Goal: Task Accomplishment & Management: Complete application form

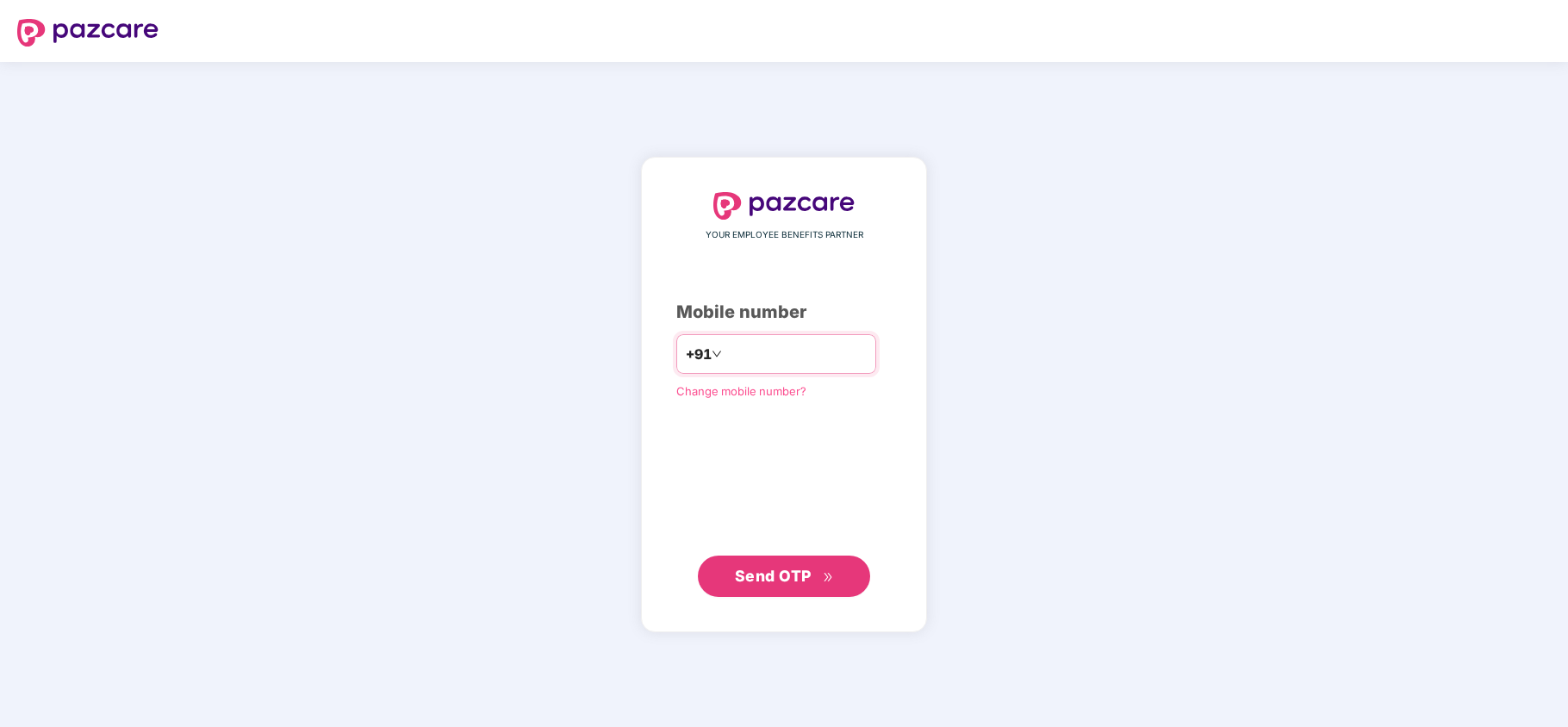
paste input "**********"
type input "**********"
click at [755, 567] on span "Send OTP" at bounding box center [773, 575] width 77 height 18
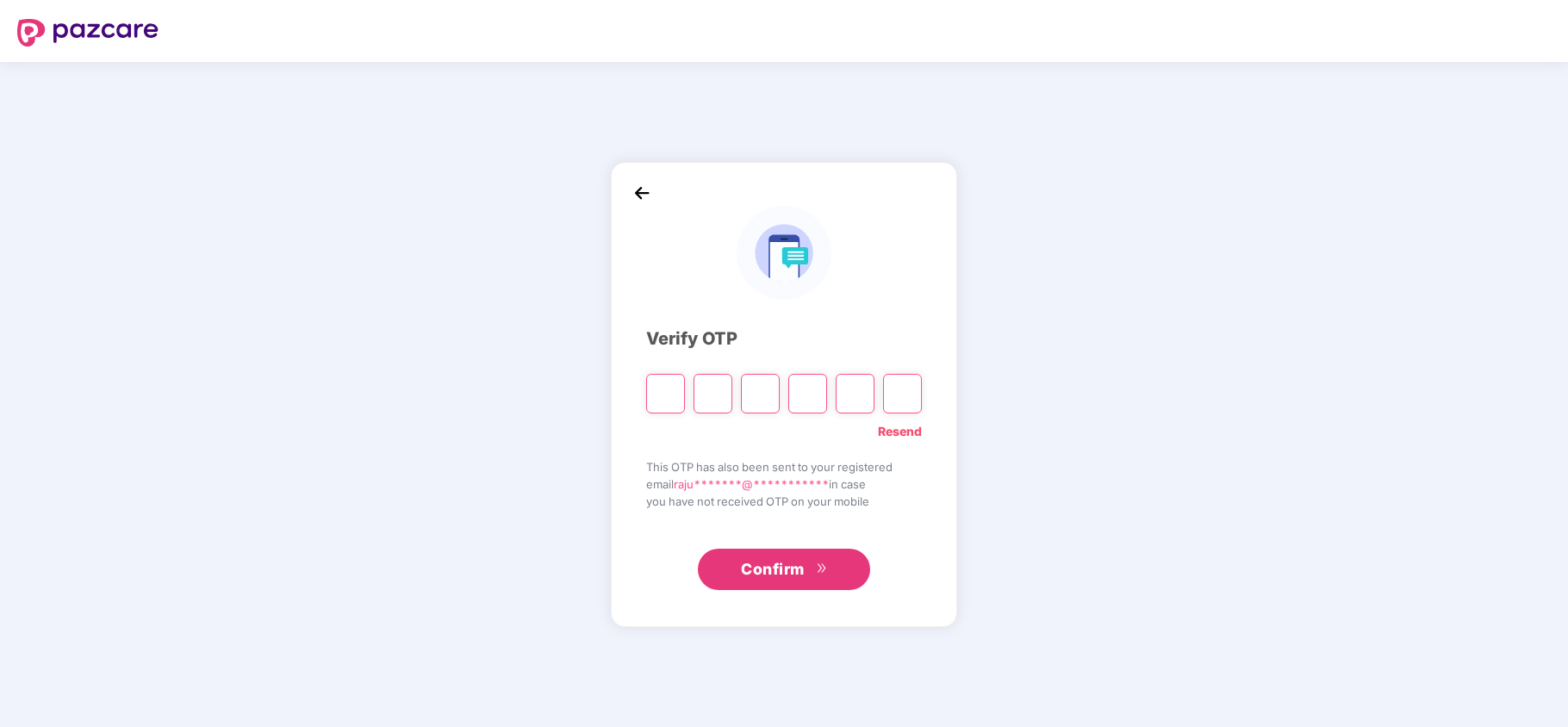
type input "*"
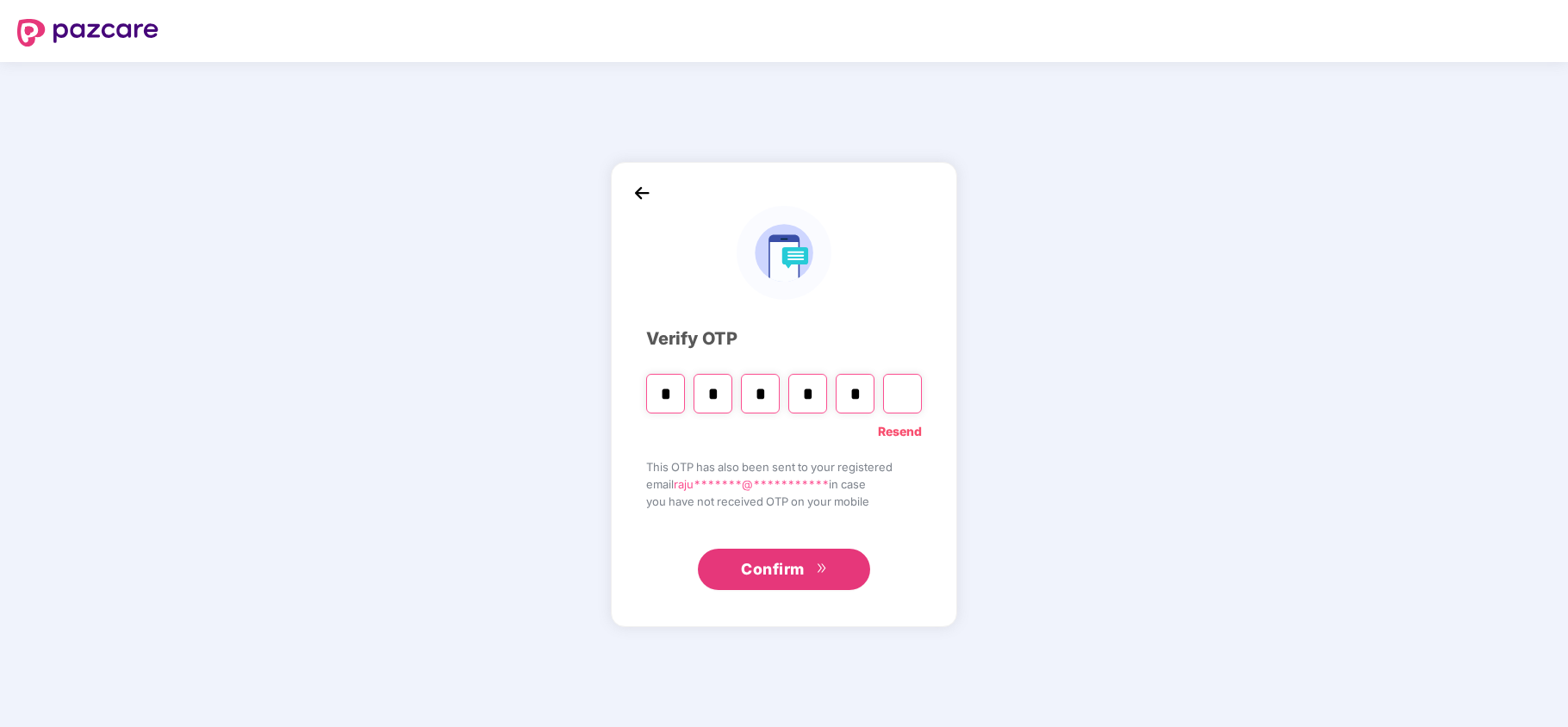
type input "*"
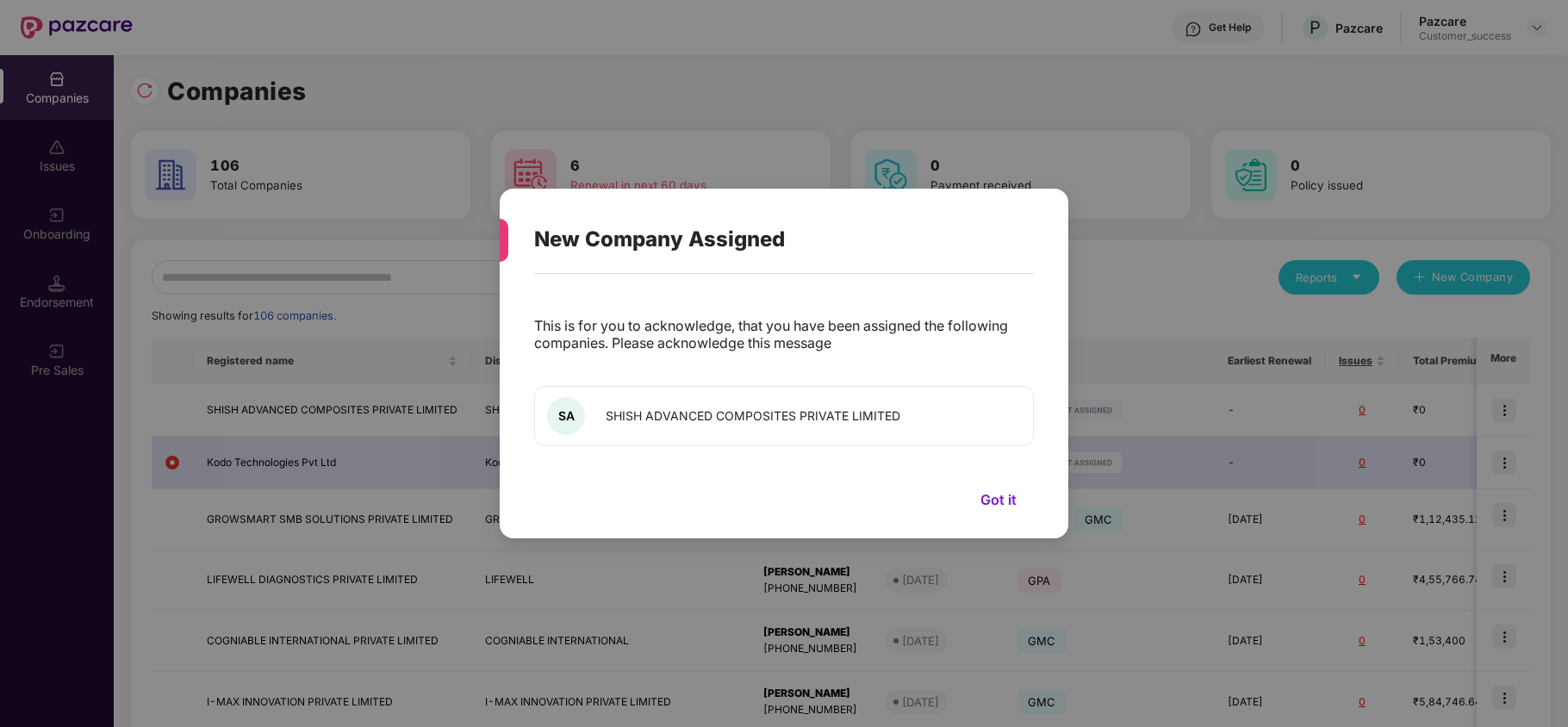
click at [998, 501] on button "Got it" at bounding box center [999, 499] width 71 height 26
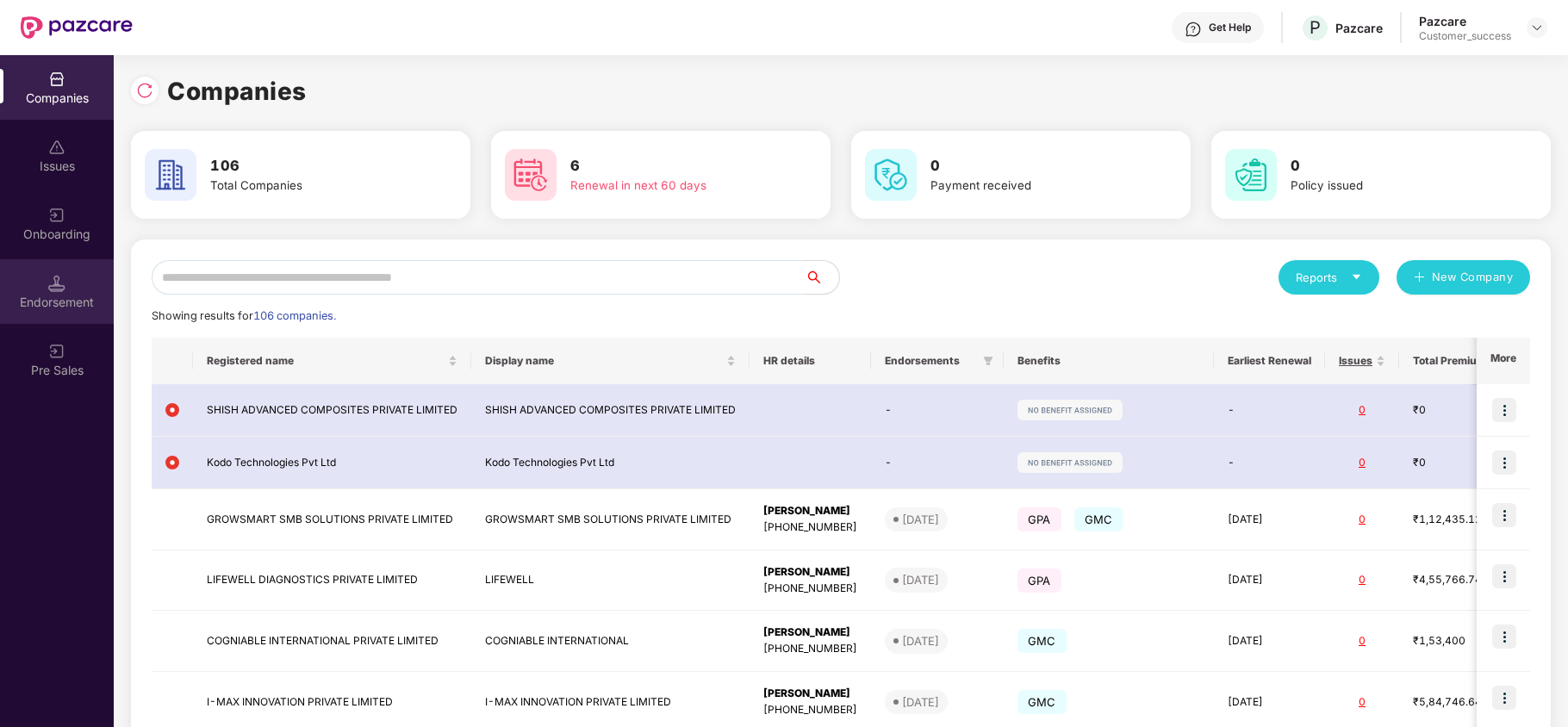
click at [44, 267] on div "Endorsement" at bounding box center [57, 291] width 113 height 64
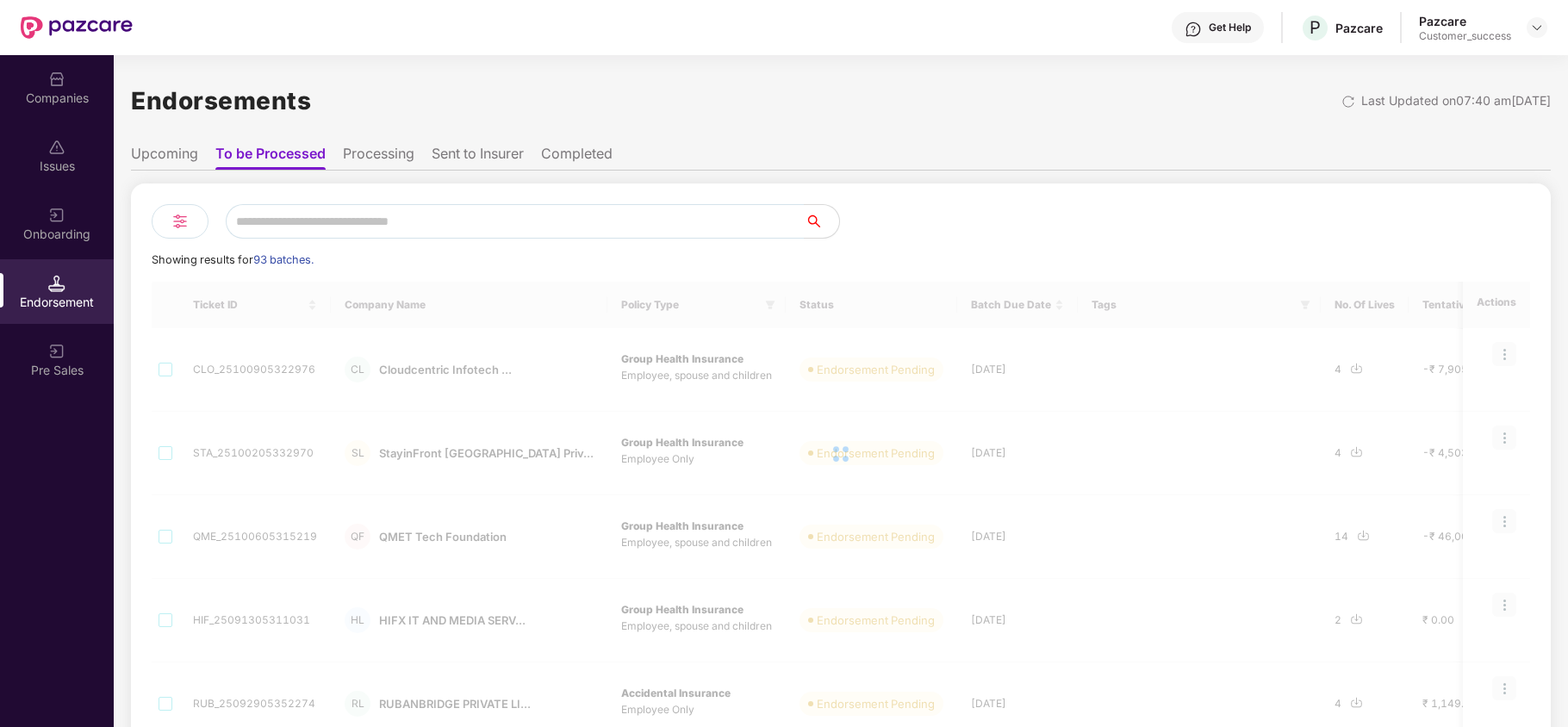
click at [48, 207] on img at bounding box center [57, 216] width 17 height 17
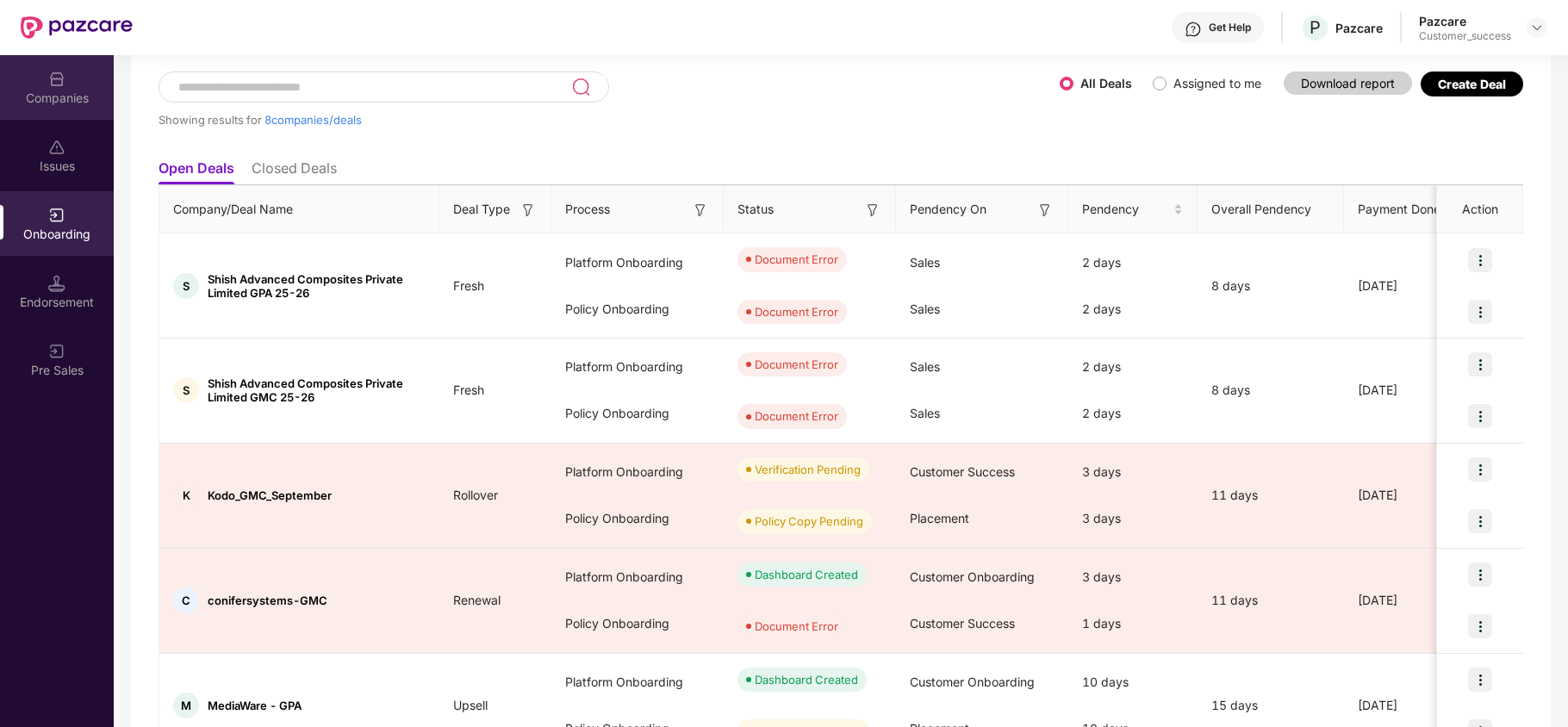
click at [57, 97] on div "Companies" at bounding box center [57, 98] width 113 height 17
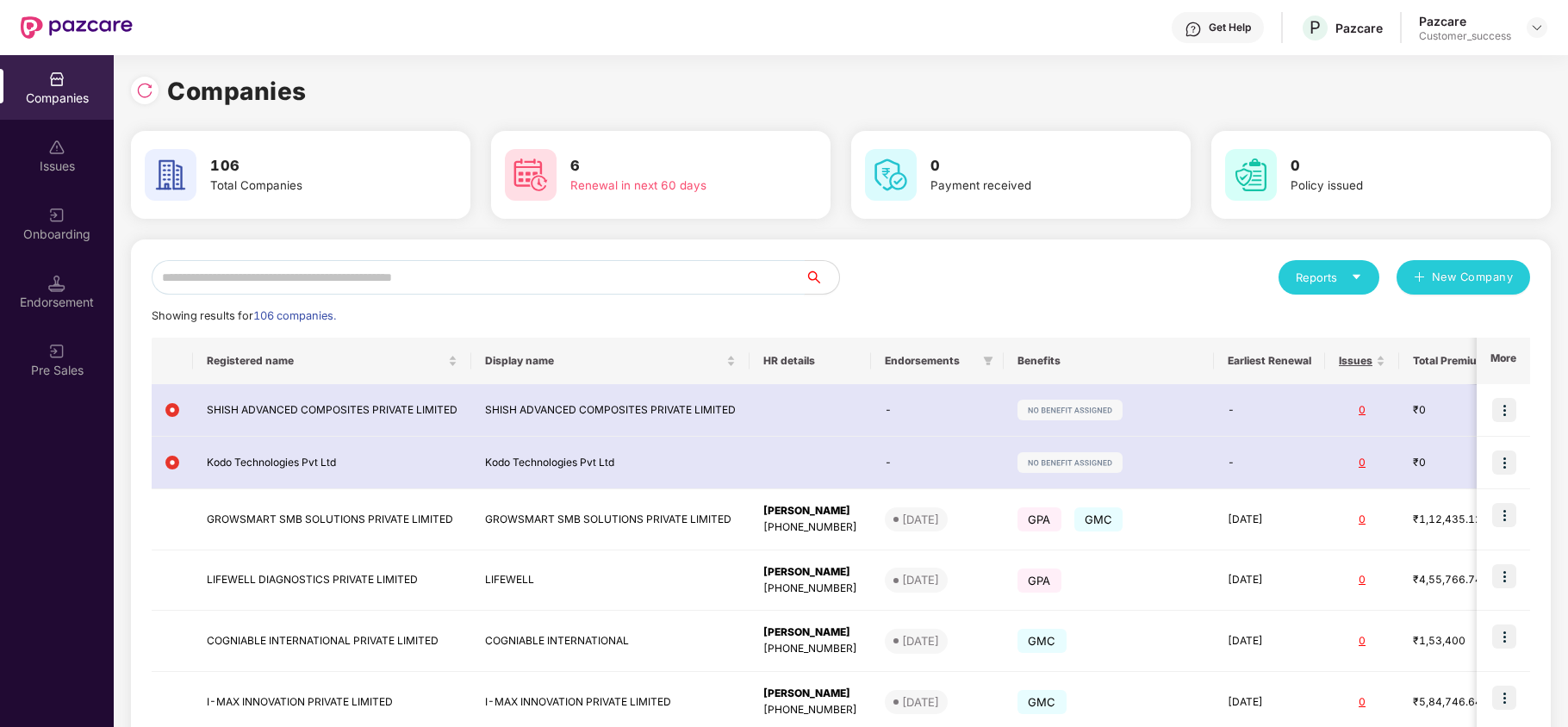
click at [203, 274] on input "text" at bounding box center [478, 277] width 653 height 34
click at [1508, 517] on img at bounding box center [1505, 515] width 25 height 25
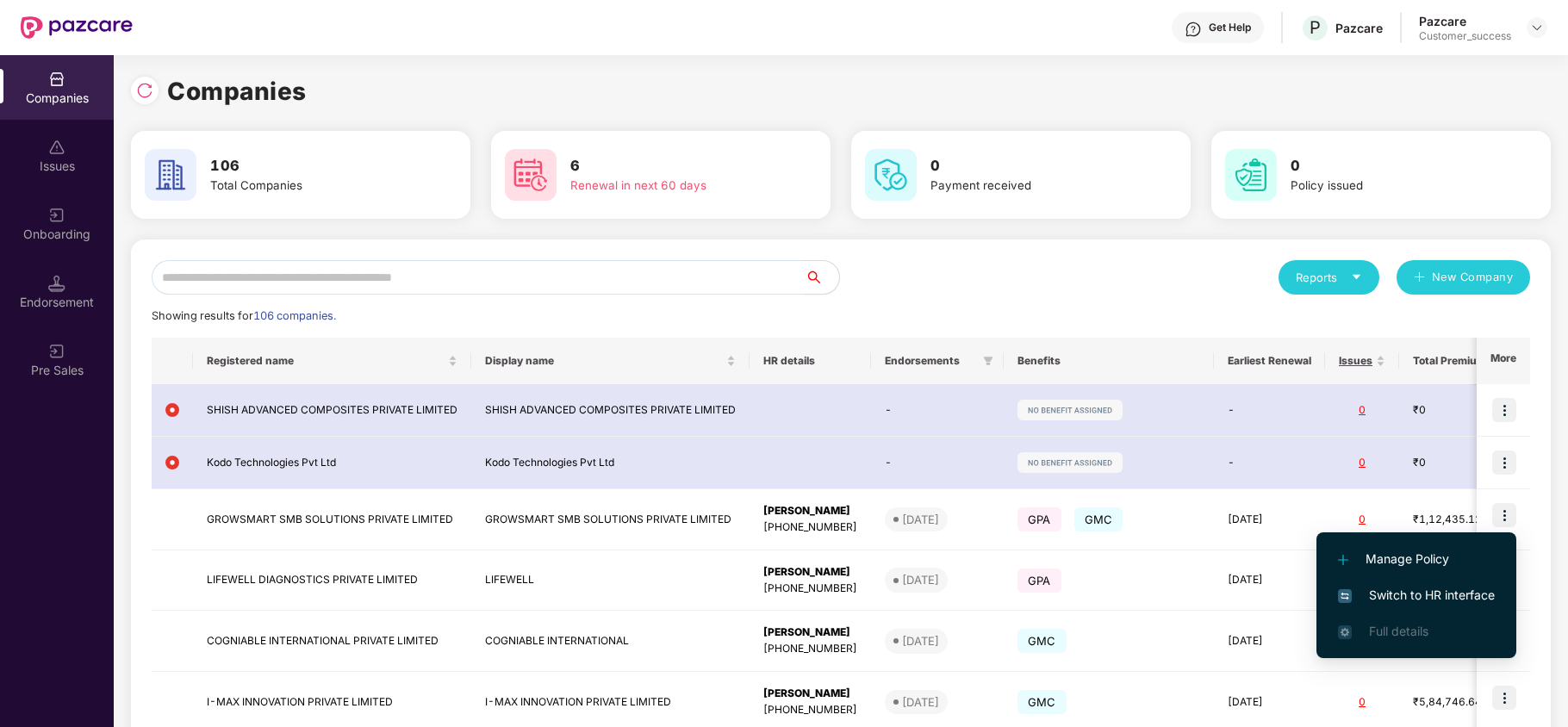
click at [1442, 597] on span "Switch to HR interface" at bounding box center [1417, 596] width 157 height 19
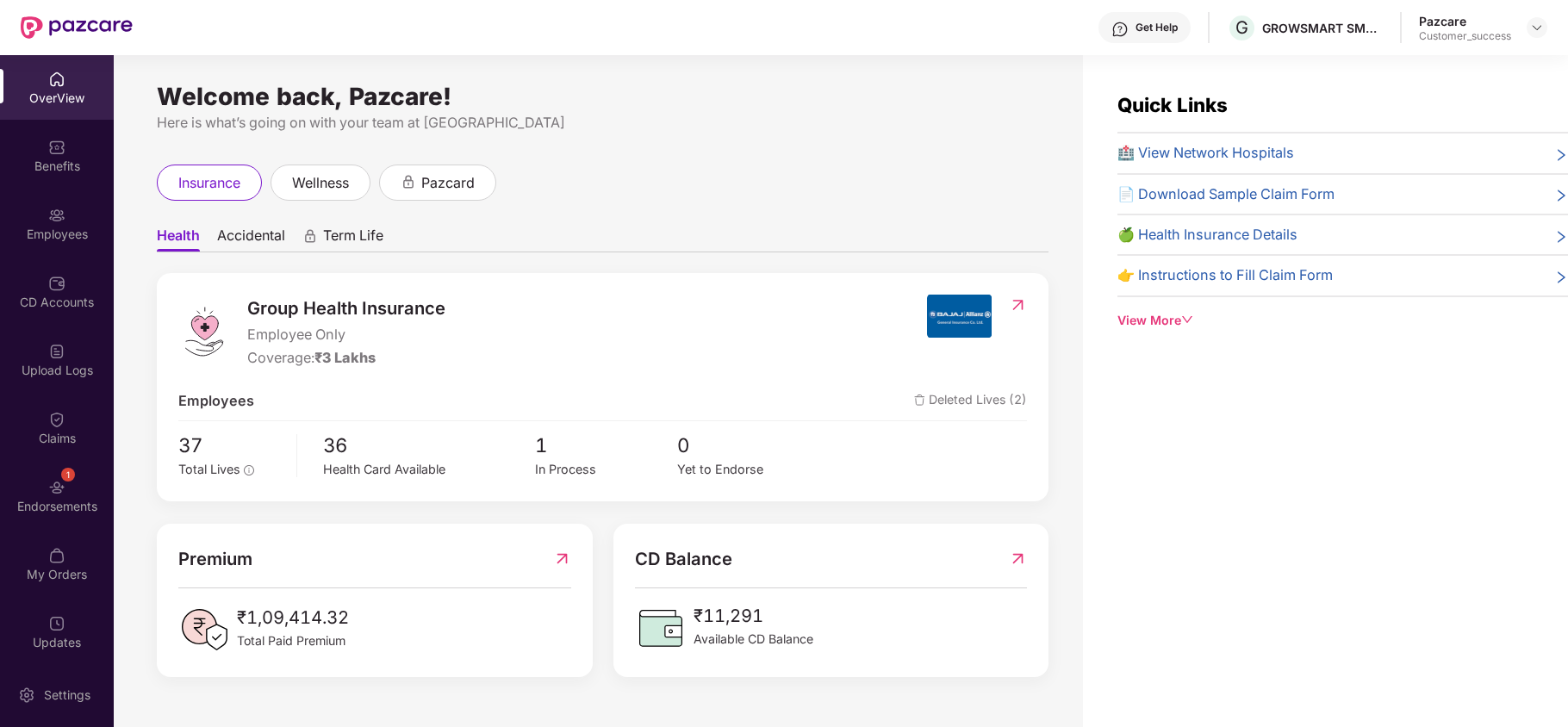
click at [56, 221] on img at bounding box center [57, 216] width 17 height 17
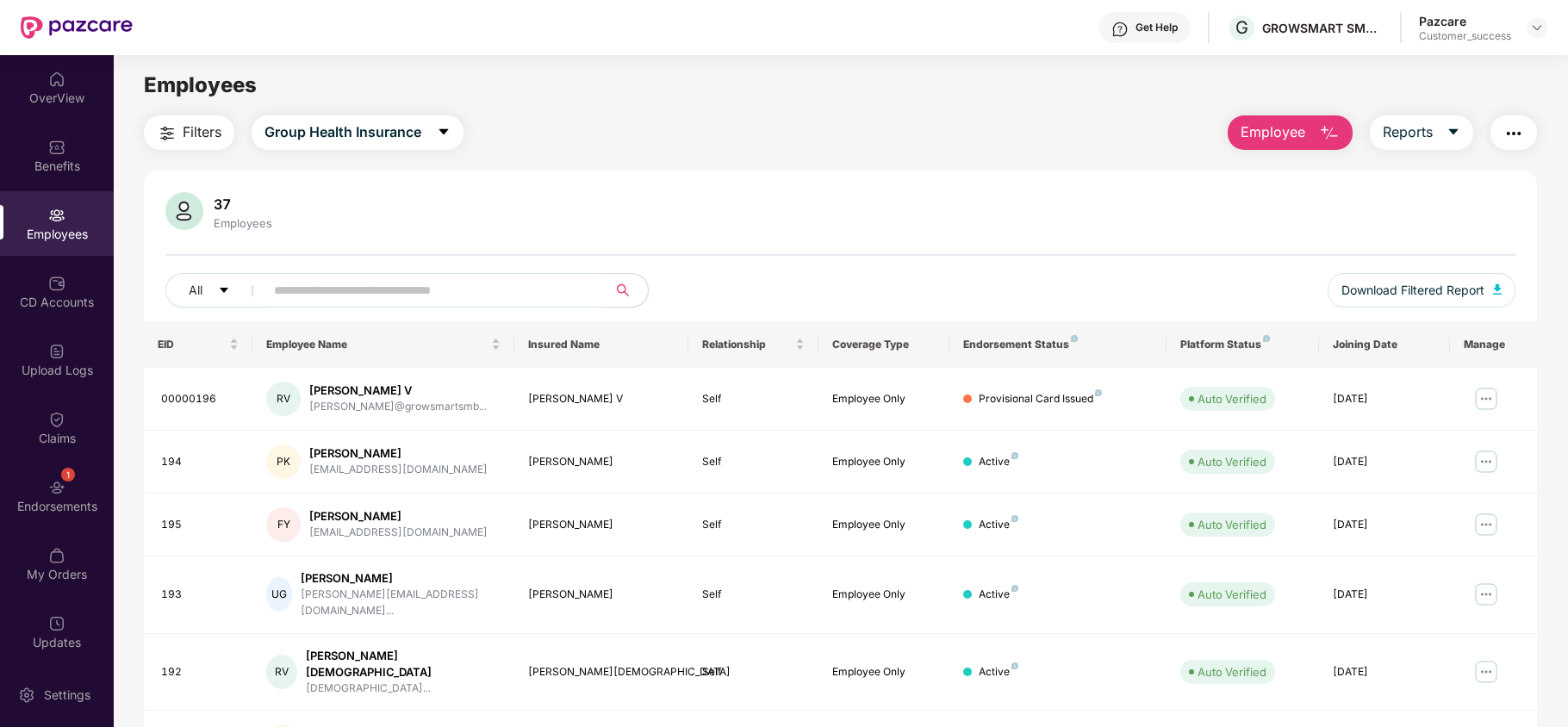
click at [1284, 130] on span "Employee" at bounding box center [1273, 131] width 64 height 22
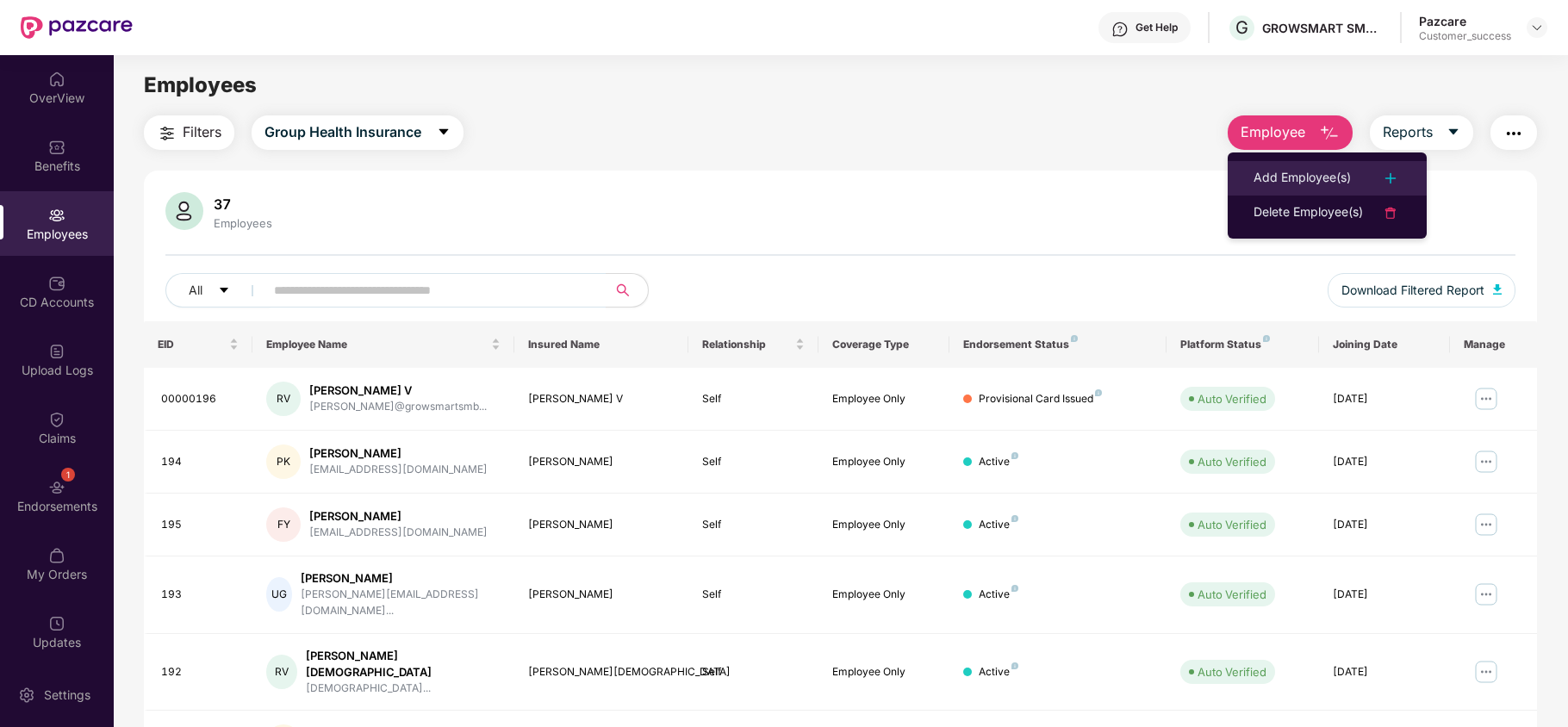
click at [1295, 169] on div "Add Employee(s)" at bounding box center [1302, 179] width 97 height 21
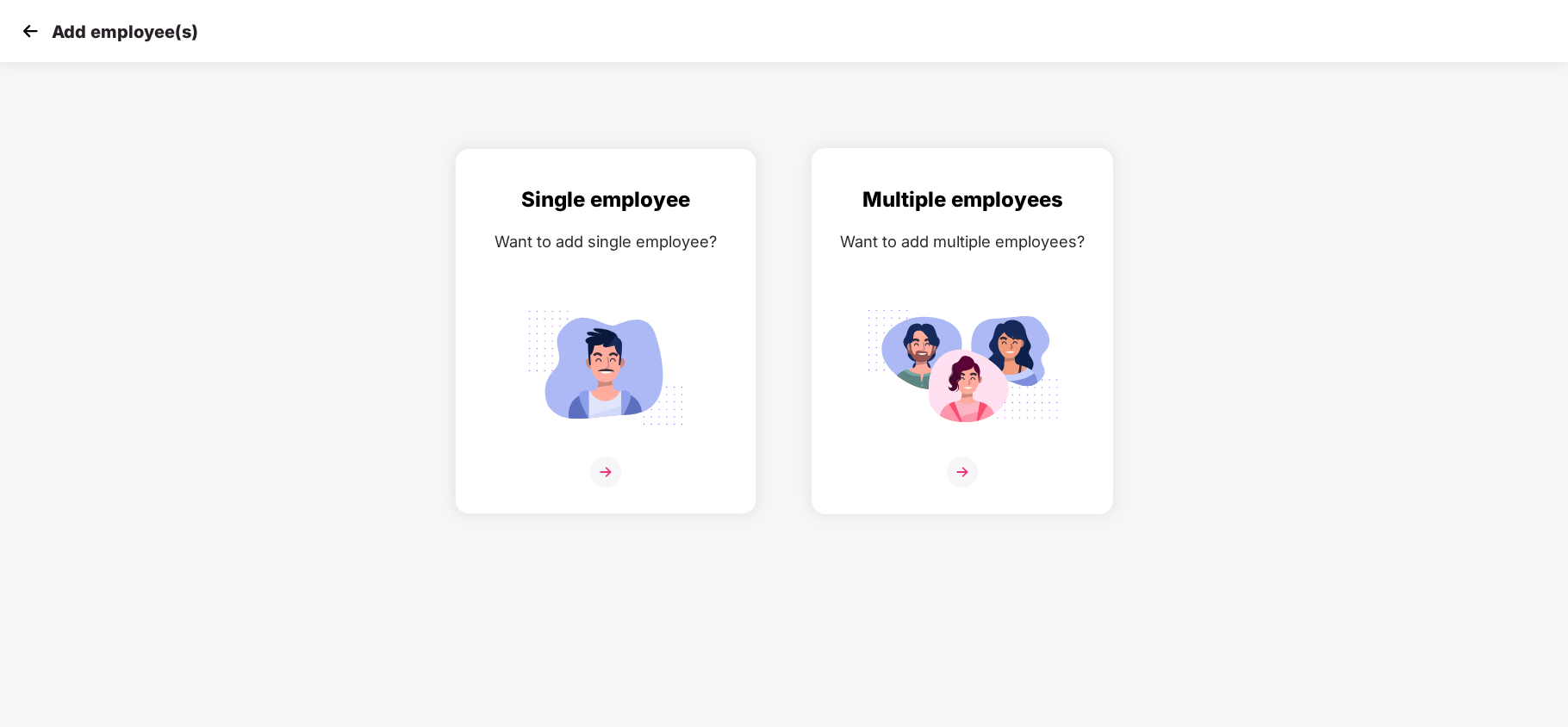
click at [984, 289] on div "Multiple employees Want to add multiple employees?" at bounding box center [963, 346] width 266 height 325
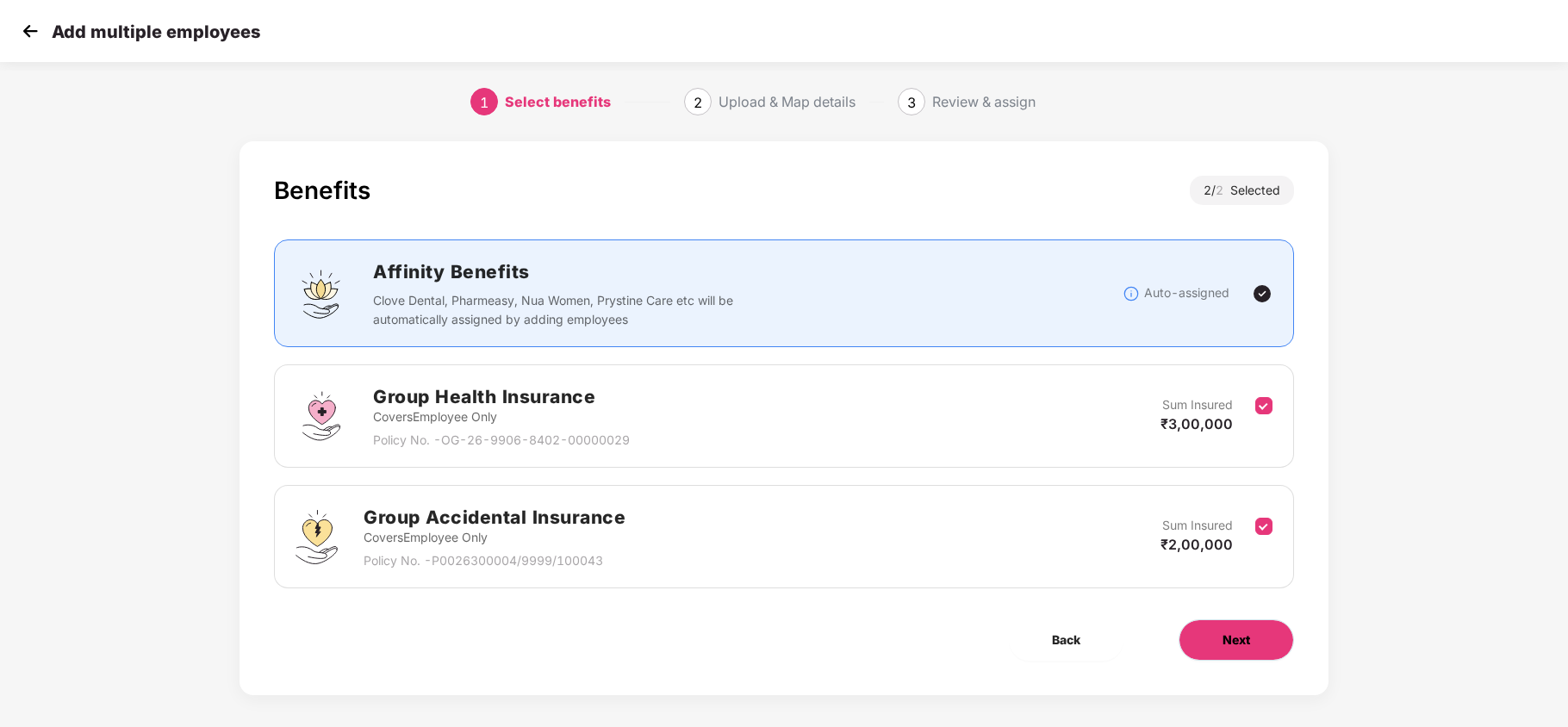
click at [1232, 635] on span "Next" at bounding box center [1236, 640] width 27 height 19
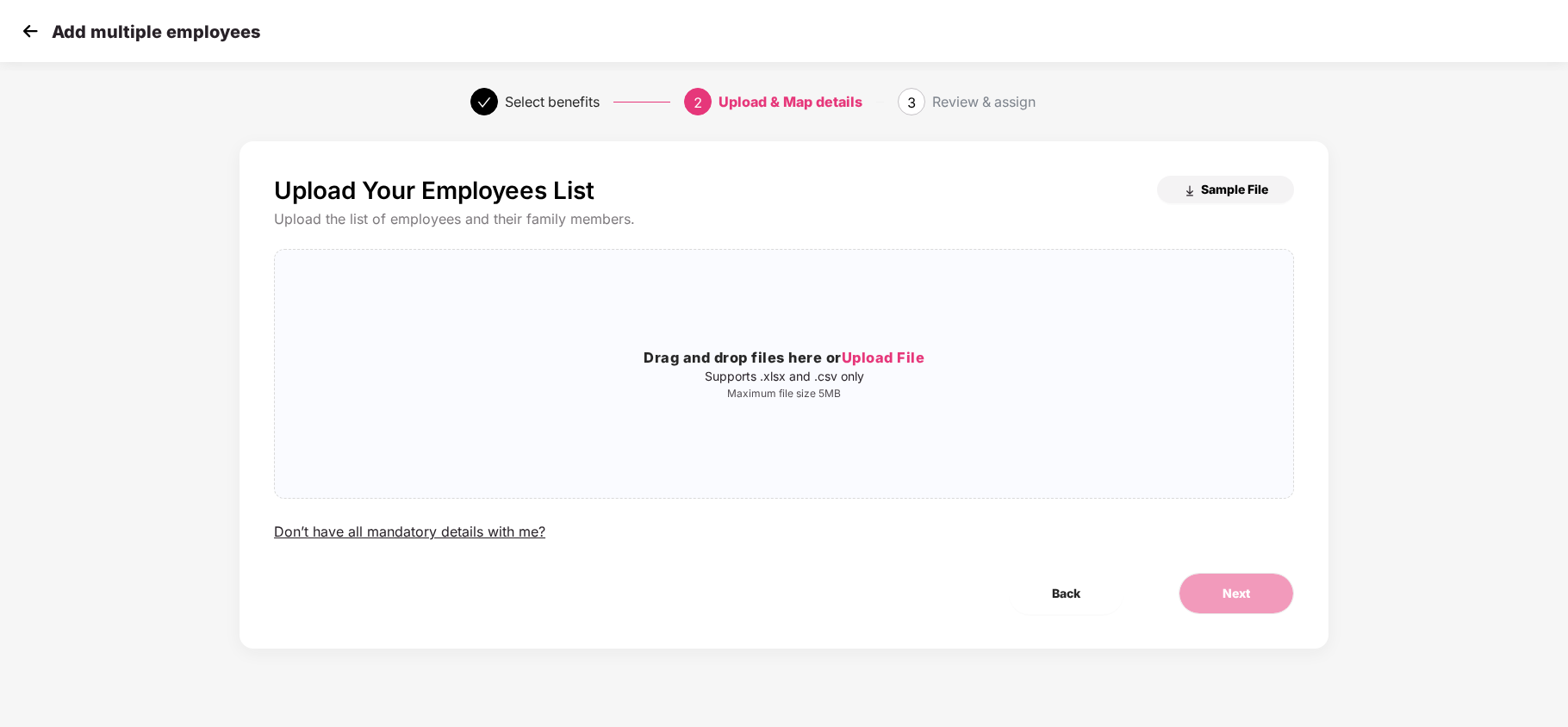
click at [1222, 199] on button "Sample File" at bounding box center [1226, 189] width 137 height 27
click at [31, 39] on img at bounding box center [29, 30] width 26 height 26
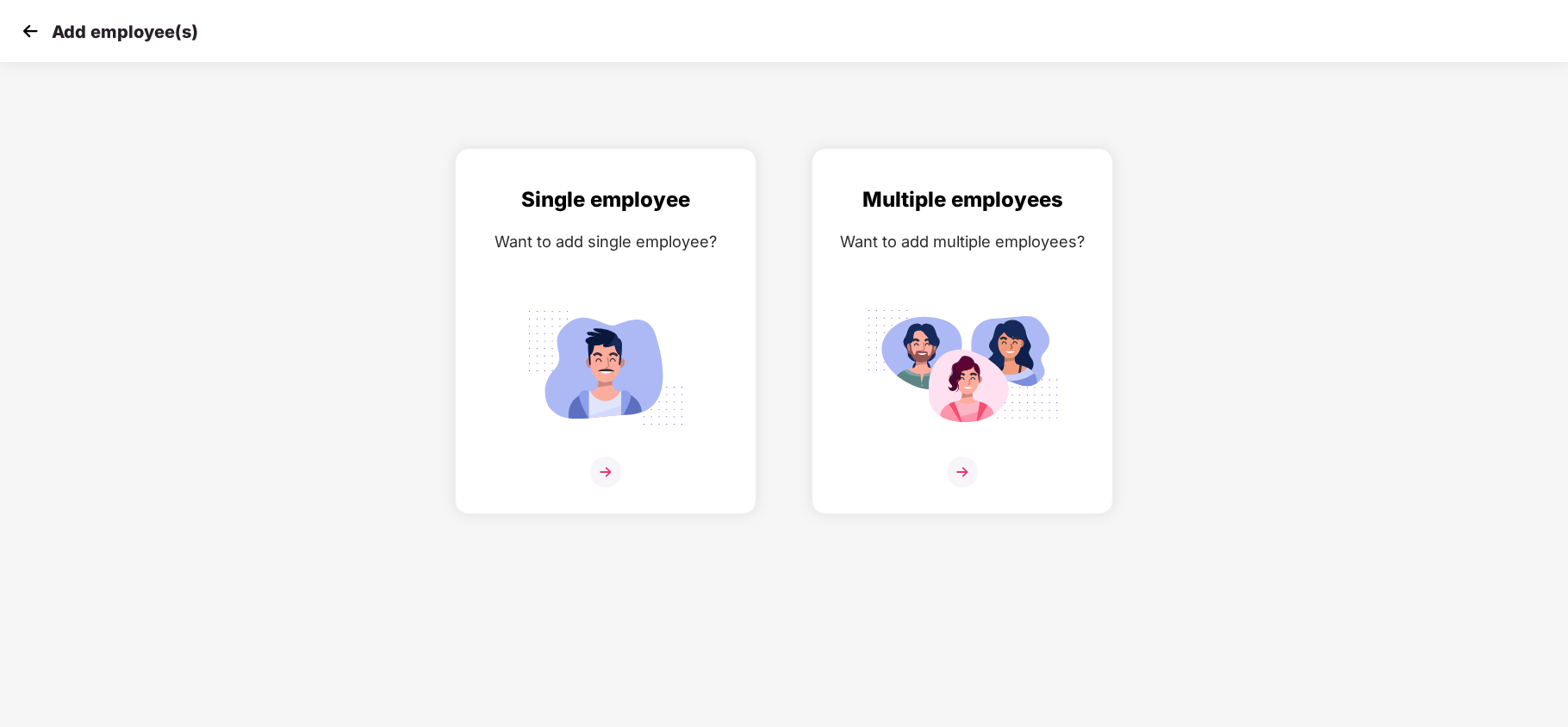
click at [26, 40] on img at bounding box center [29, 30] width 26 height 26
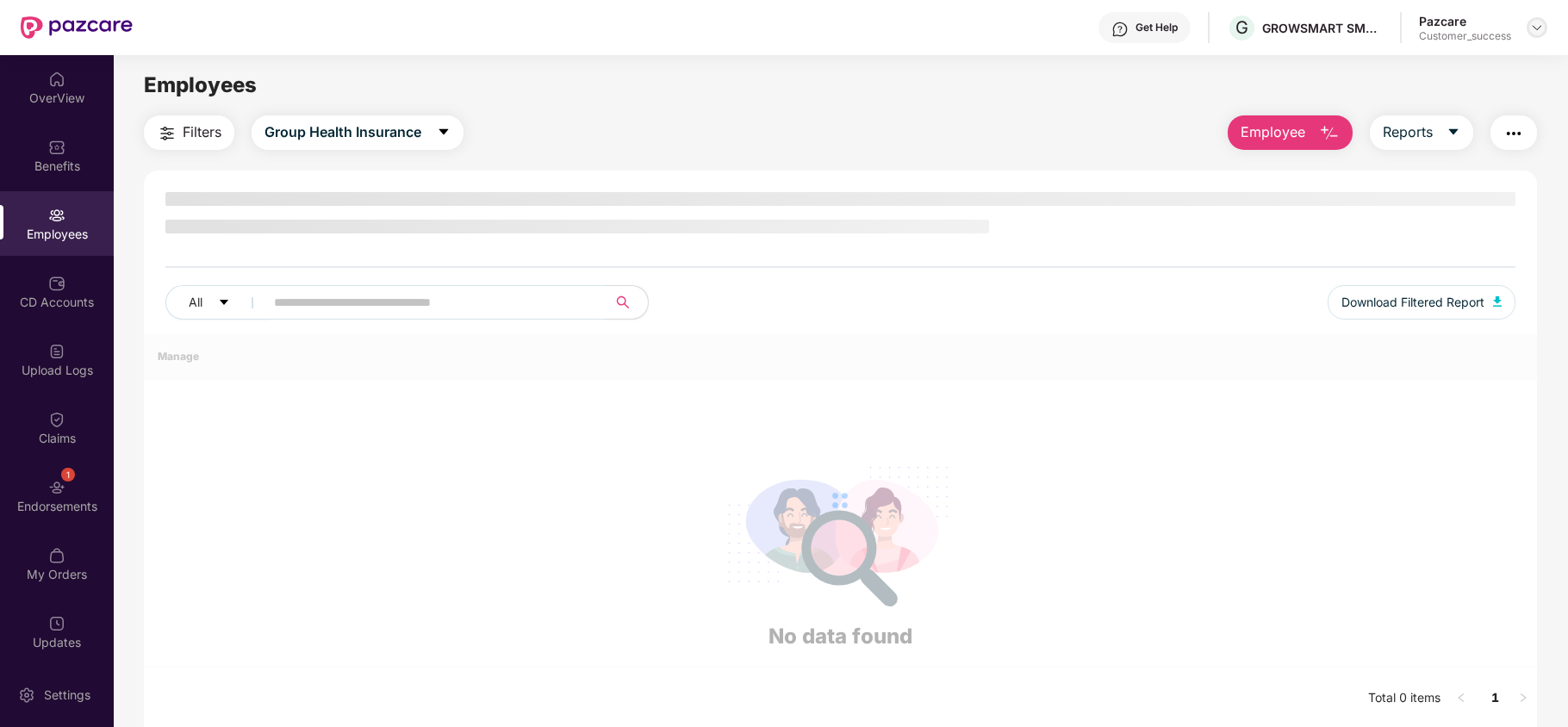
click at [1541, 19] on div at bounding box center [1538, 27] width 21 height 21
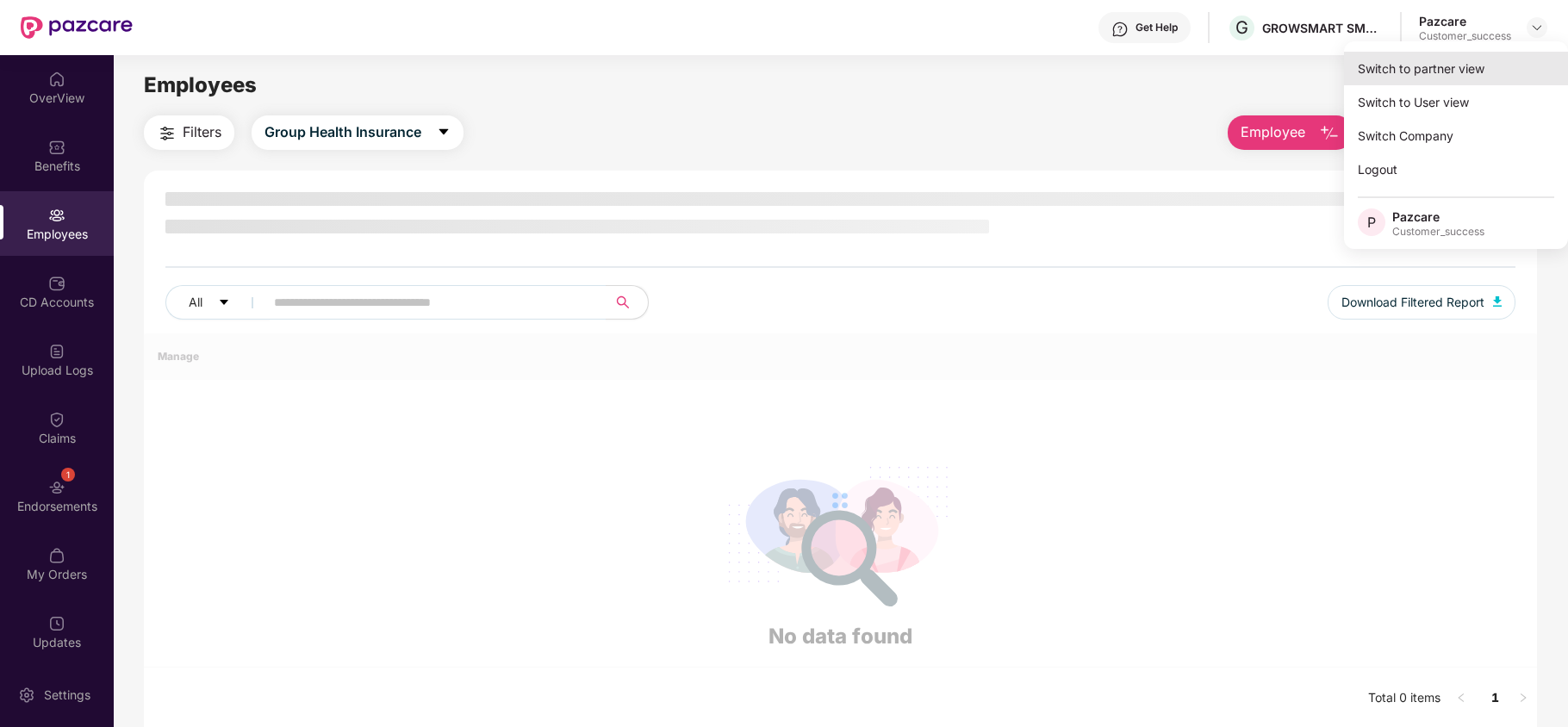
click at [1500, 71] on div "Switch to partner view" at bounding box center [1456, 69] width 224 height 34
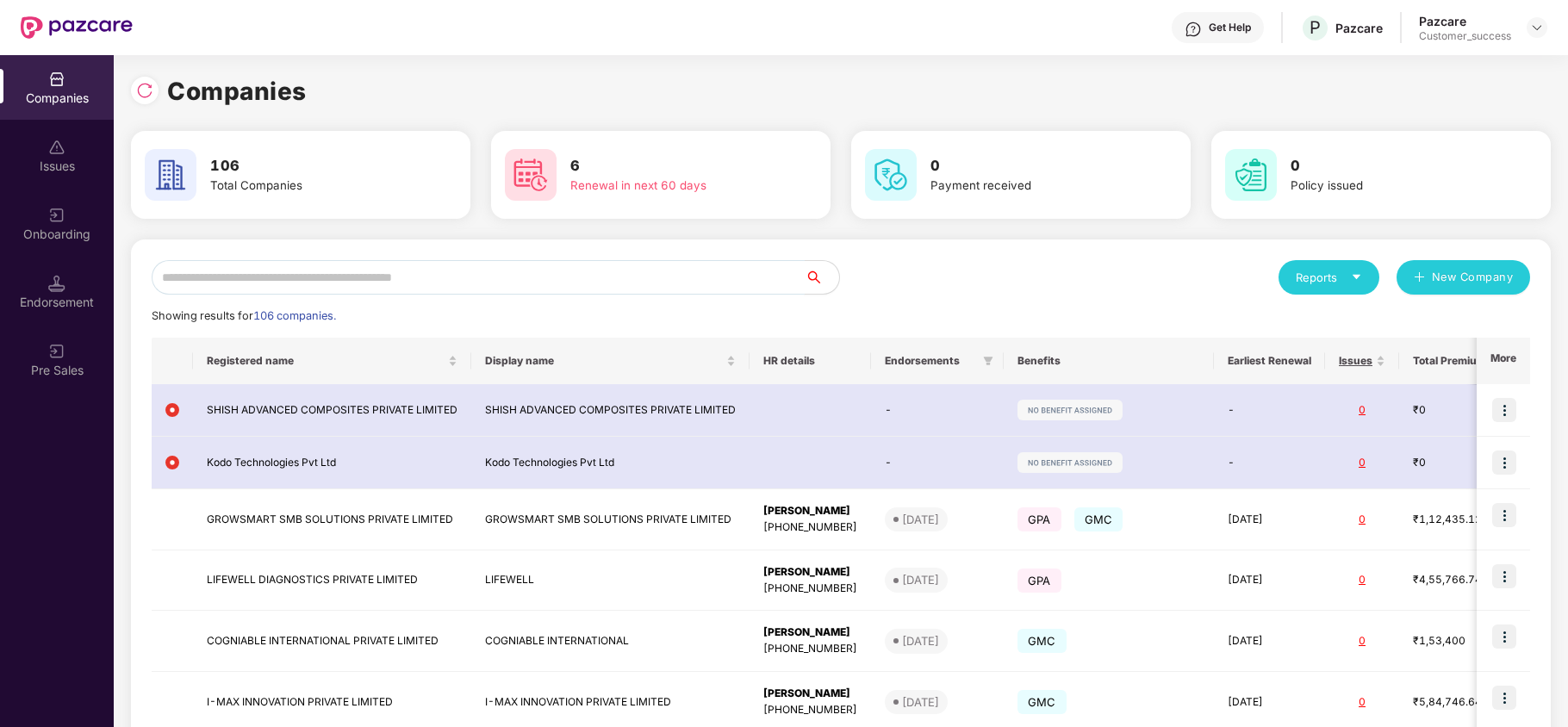
click at [607, 268] on input "text" at bounding box center [478, 277] width 653 height 34
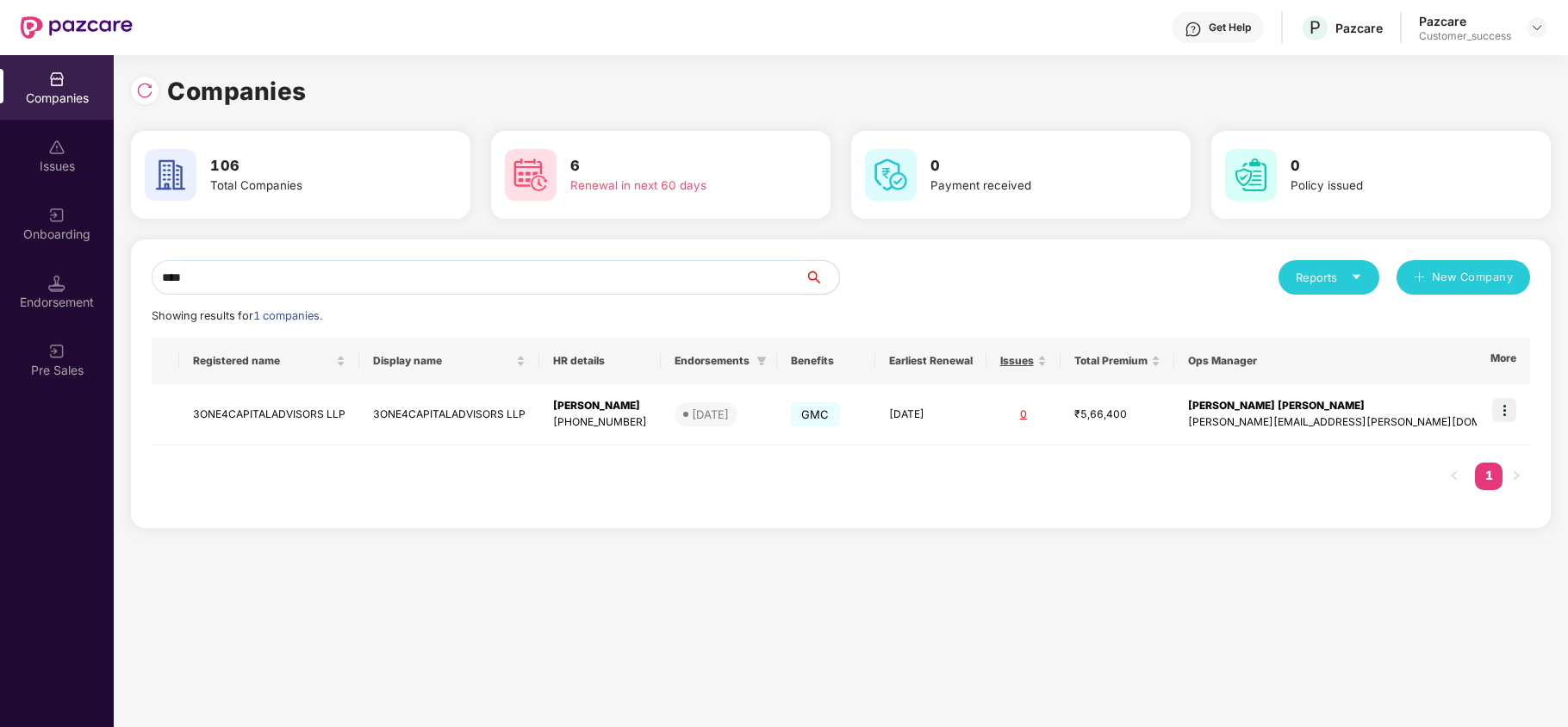
type input "****"
